Goal: Task Accomplishment & Management: Use online tool/utility

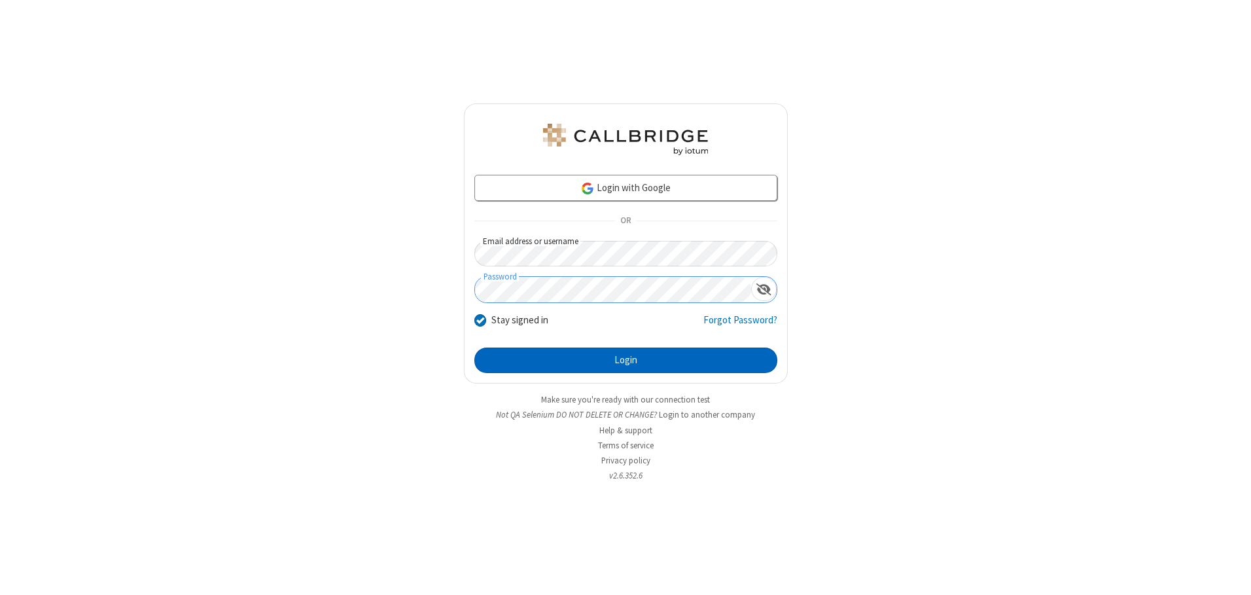
click at [625, 360] on button "Login" at bounding box center [625, 360] width 303 height 26
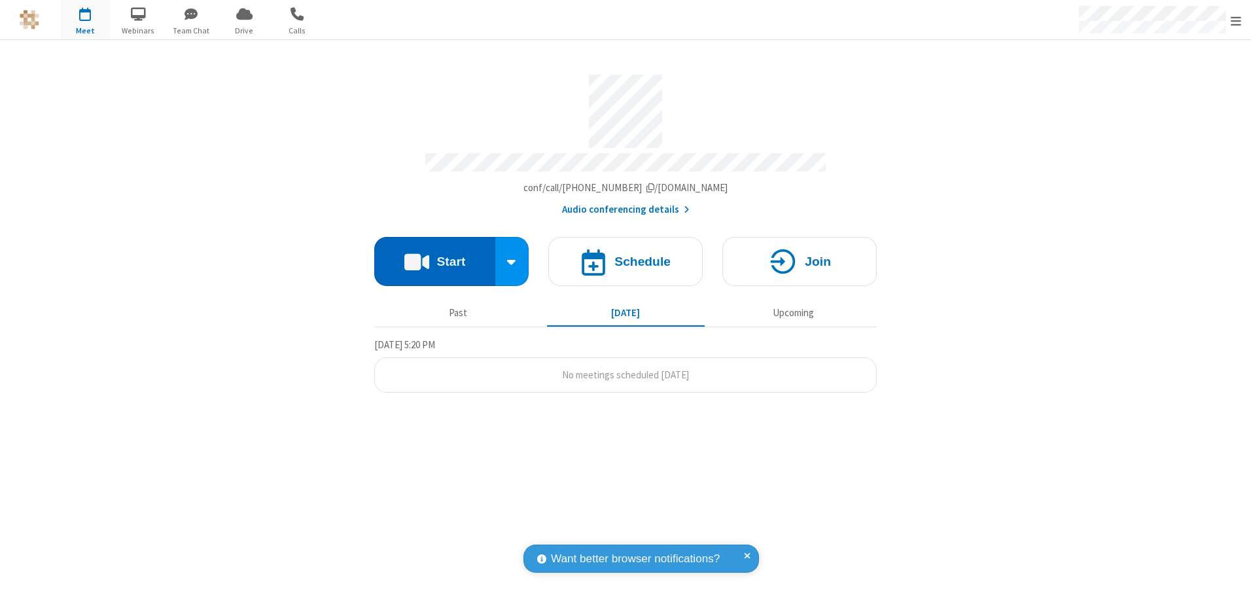
click at [434, 256] on button "Start" at bounding box center [434, 261] width 121 height 49
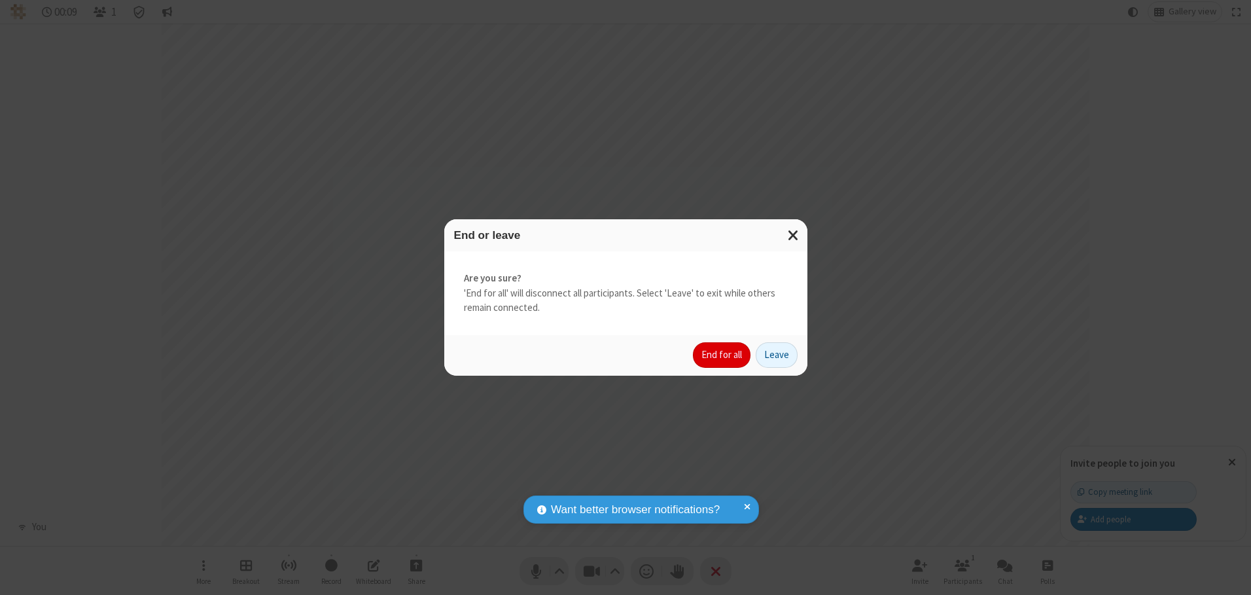
click at [722, 355] on button "End for all" at bounding box center [722, 355] width 58 height 26
